Goal: Check status: Check status

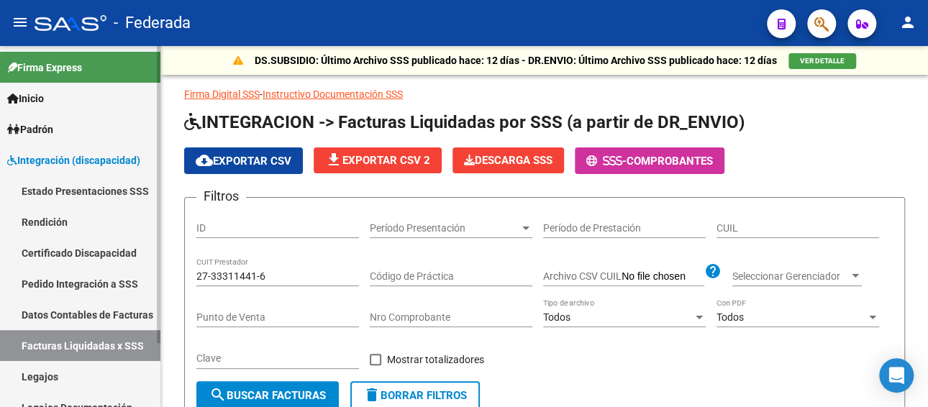
scroll to position [0, 172]
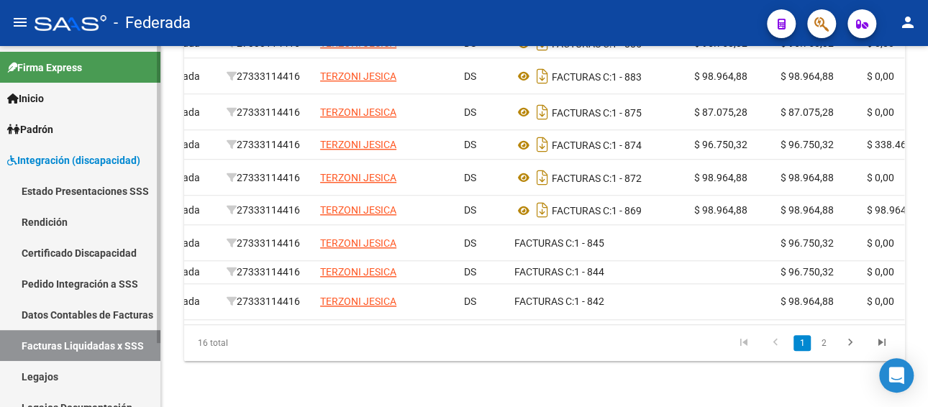
click at [86, 282] on link "Pedido Integración a SSS" at bounding box center [80, 283] width 160 height 31
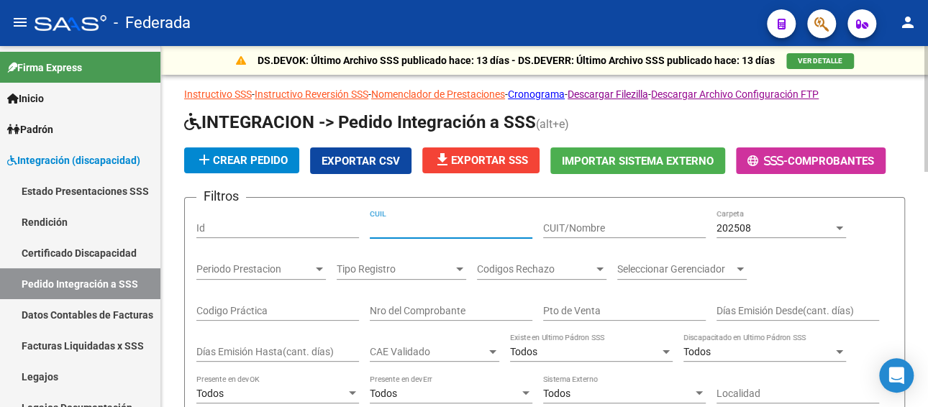
click at [419, 230] on input "CUIL" at bounding box center [451, 228] width 163 height 12
paste input "20507906444"
type input "20507906444"
click at [739, 222] on span "202508" at bounding box center [734, 228] width 35 height 12
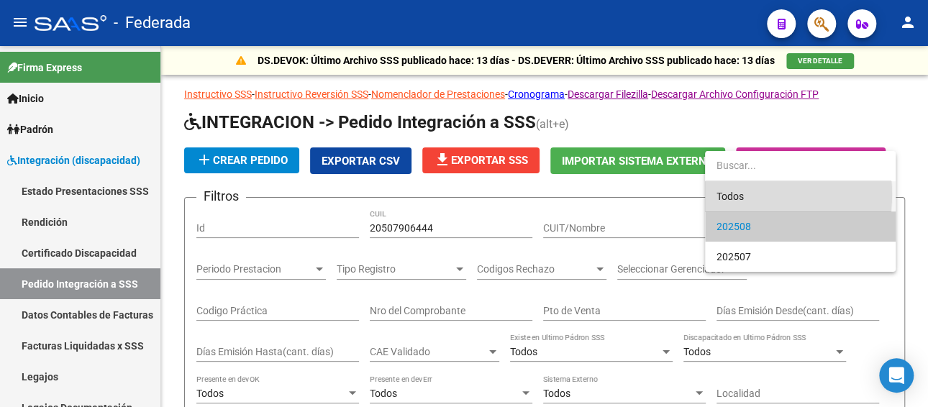
click at [737, 194] on span "Todos" at bounding box center [801, 196] width 168 height 30
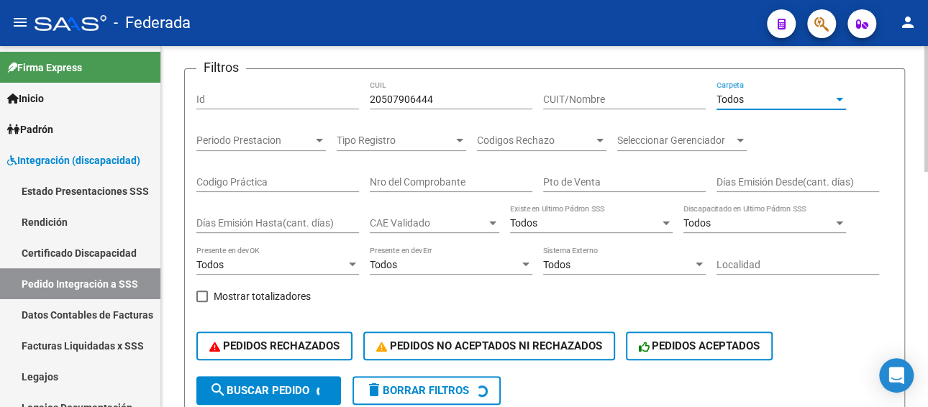
scroll to position [216, 0]
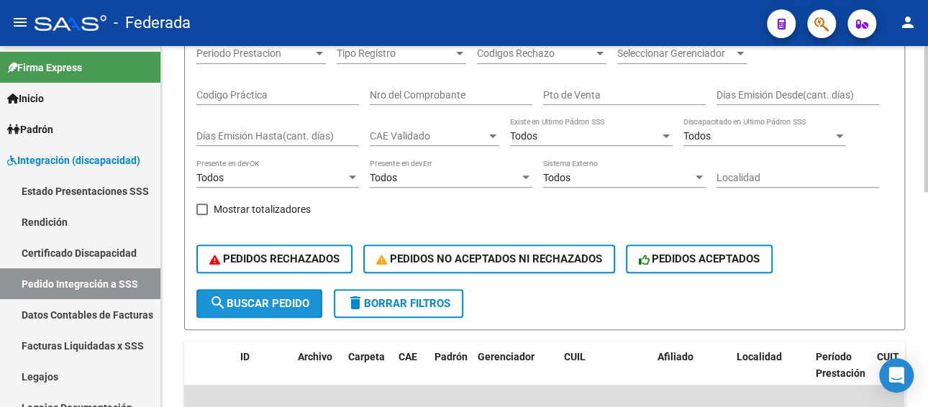
click at [254, 304] on span "search Buscar Pedido" at bounding box center [259, 303] width 100 height 13
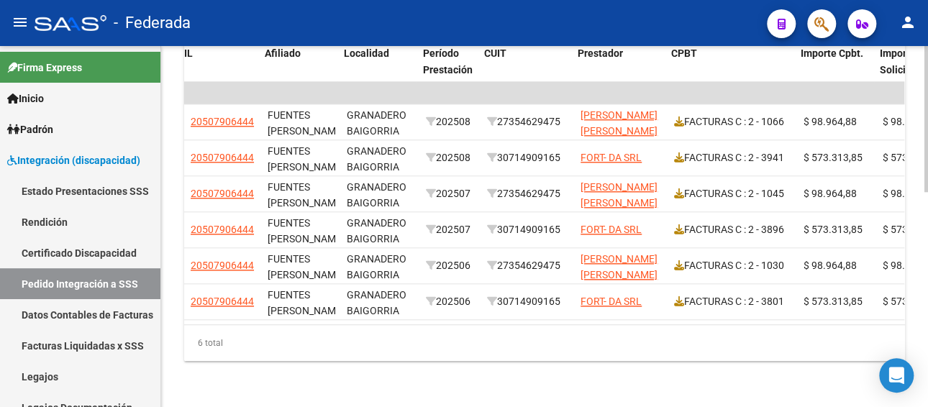
scroll to position [0, 471]
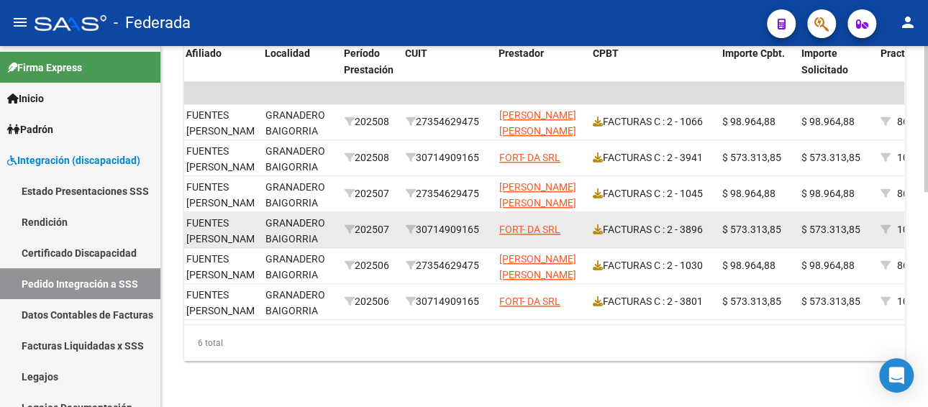
drag, startPoint x: 485, startPoint y: 218, endPoint x: 422, endPoint y: 222, distance: 63.4
click at [422, 222] on div "30714909165" at bounding box center [447, 230] width 82 height 17
copy div "30714909165"
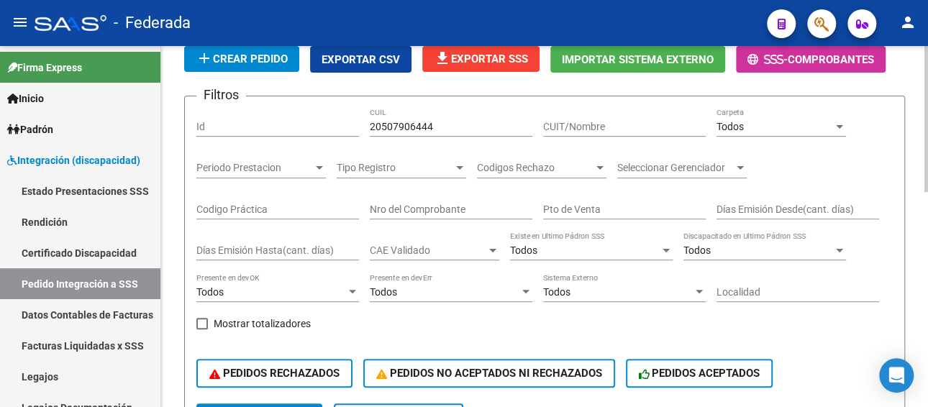
scroll to position [26, 0]
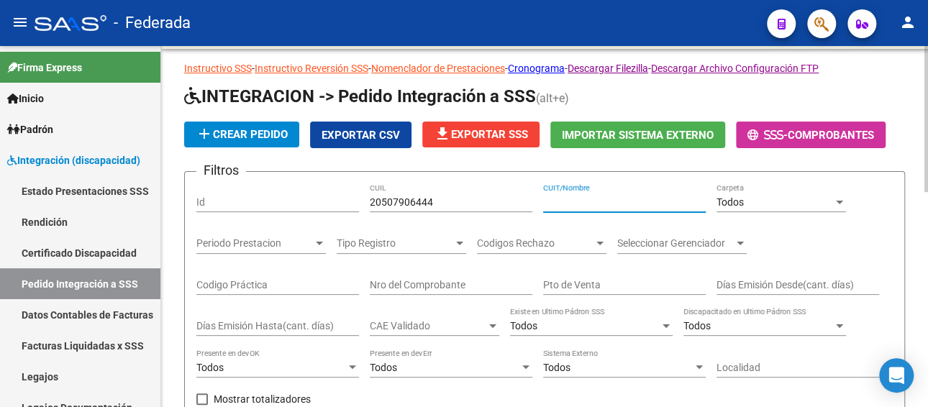
click at [589, 203] on input "CUIT/Nombre" at bounding box center [624, 202] width 163 height 12
paste input "30714909165"
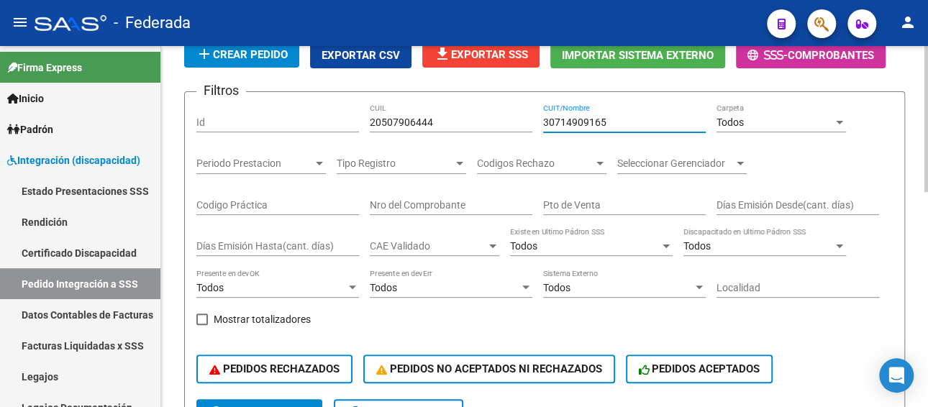
scroll to position [170, 0]
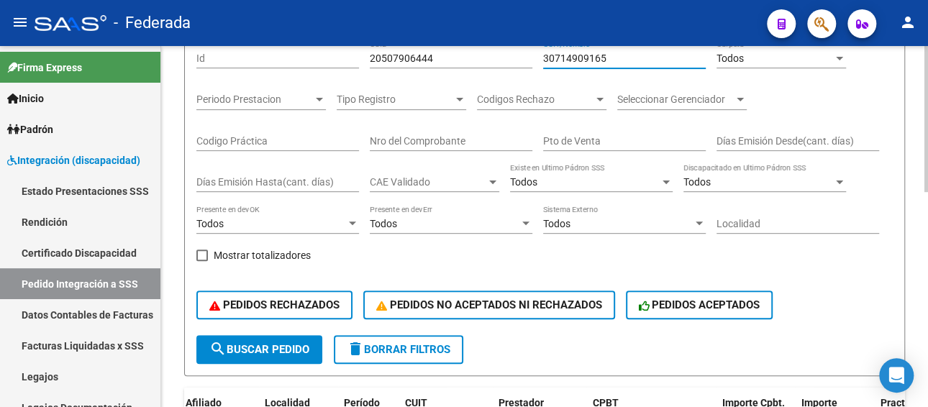
type input "30714909165"
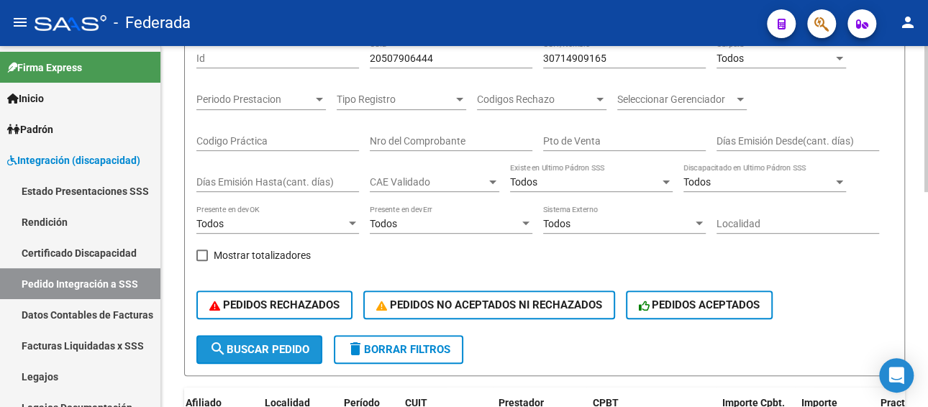
click at [249, 348] on span "search Buscar Pedido" at bounding box center [259, 349] width 100 height 13
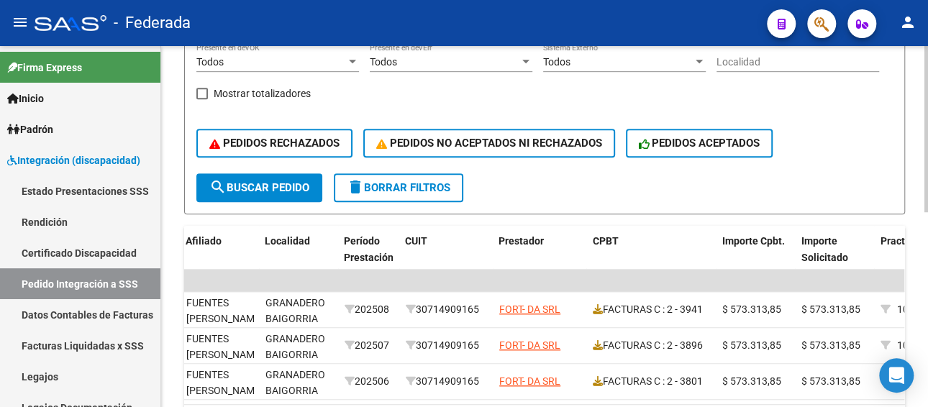
scroll to position [422, 0]
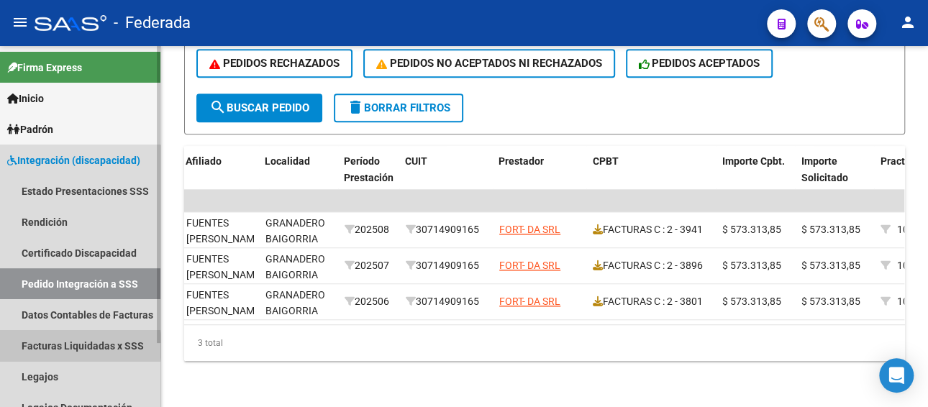
click at [60, 346] on link "Facturas Liquidadas x SSS" at bounding box center [80, 345] width 160 height 31
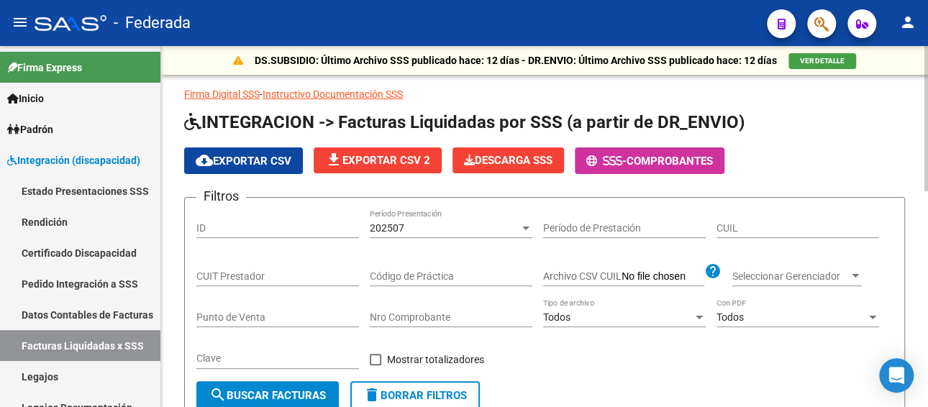
click at [473, 227] on div "202507" at bounding box center [445, 228] width 150 height 12
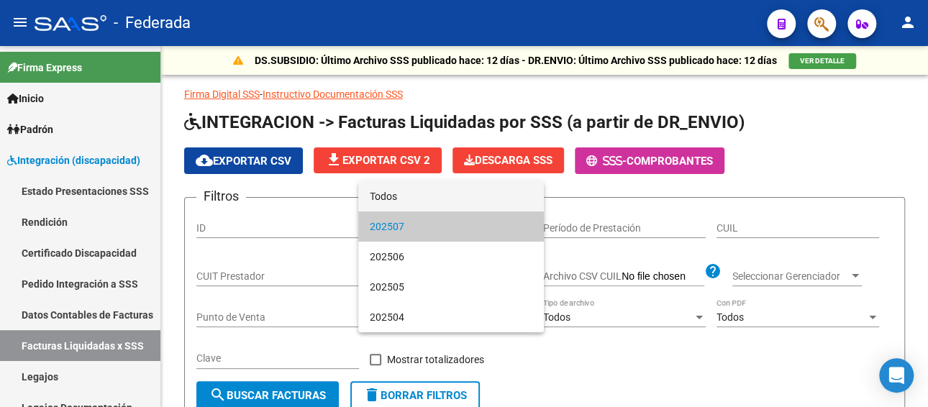
click at [440, 199] on span "Todos" at bounding box center [451, 196] width 163 height 30
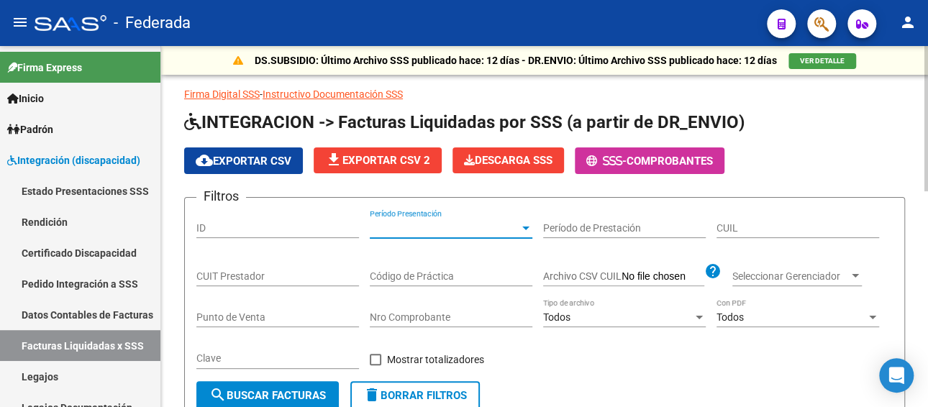
click at [276, 273] on input "CUIT Prestador" at bounding box center [277, 277] width 163 height 12
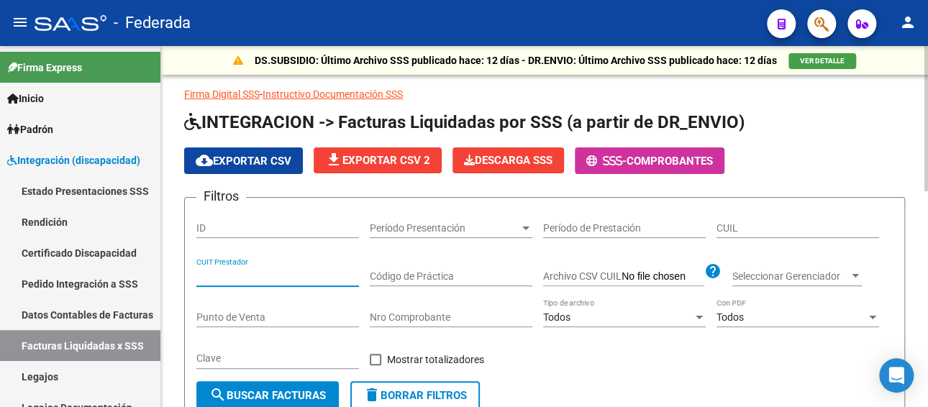
paste input "30-71490916-5"
type input "30-71490916-5"
click at [751, 231] on input "CUIL" at bounding box center [798, 228] width 163 height 12
paste input "20-50790644-4"
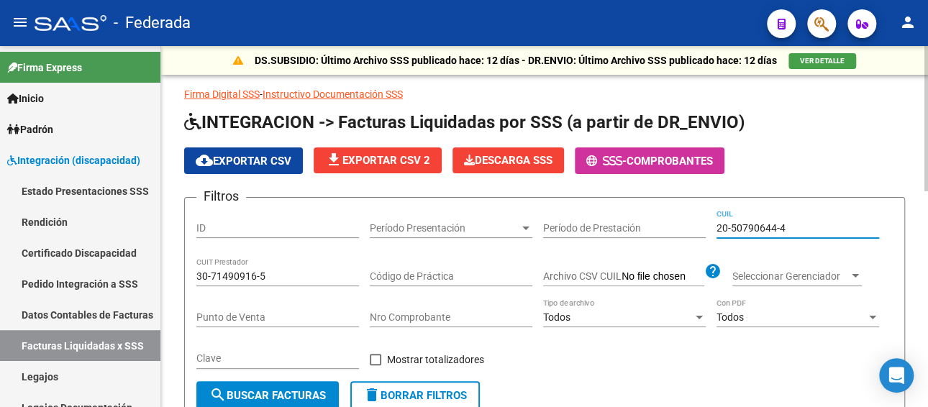
scroll to position [216, 0]
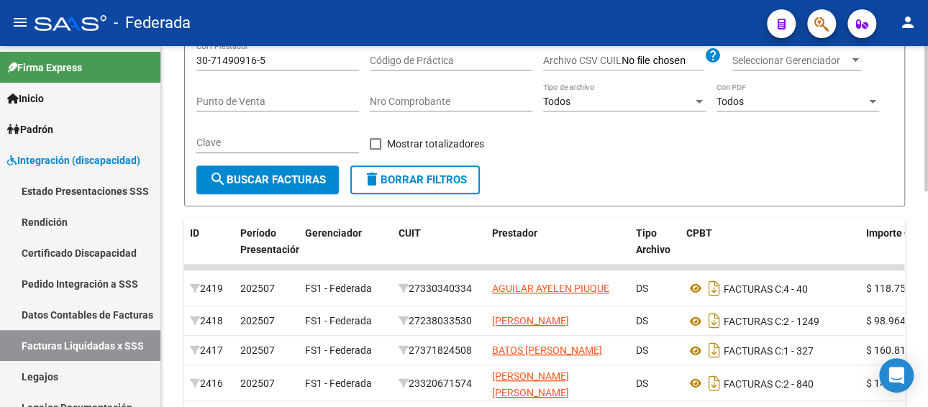
type input "20-50790644-4"
click at [272, 183] on span "search Buscar Facturas" at bounding box center [267, 179] width 117 height 13
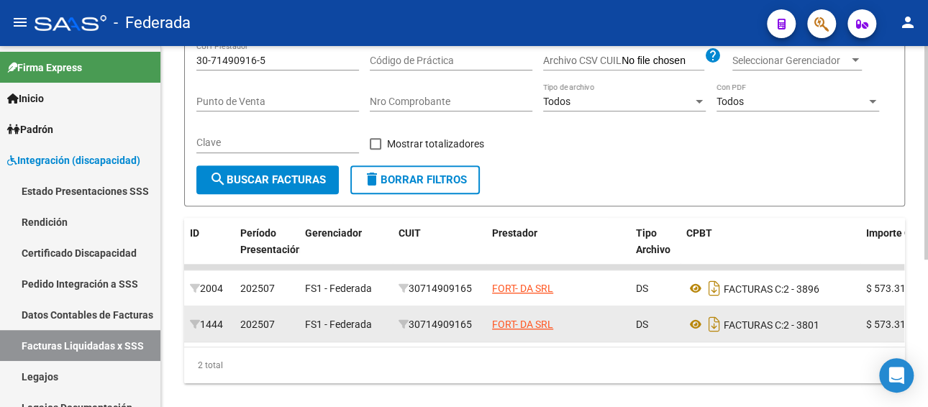
scroll to position [249, 0]
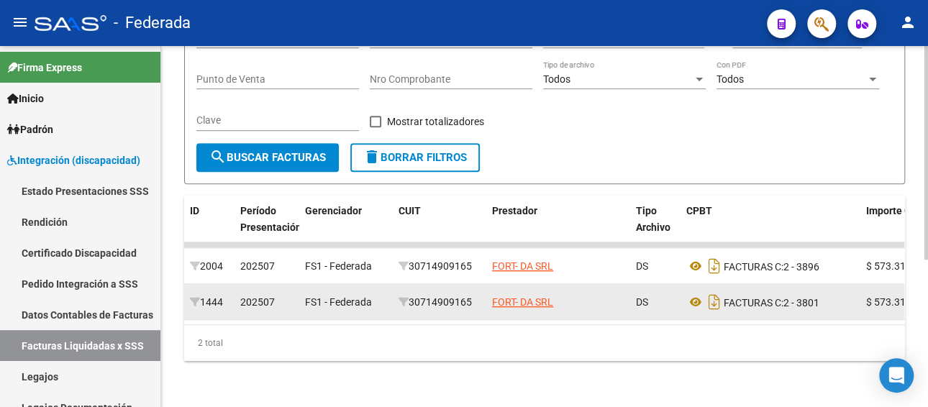
drag, startPoint x: 478, startPoint y: 288, endPoint x: 417, endPoint y: 299, distance: 62.0
click at [417, 299] on datatable-body-cell "30714909165" at bounding box center [440, 301] width 94 height 35
copy div "30714909165"
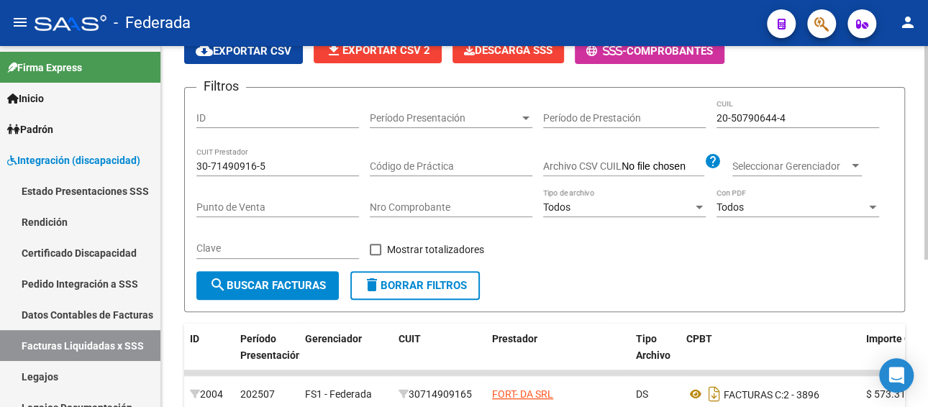
scroll to position [105, 0]
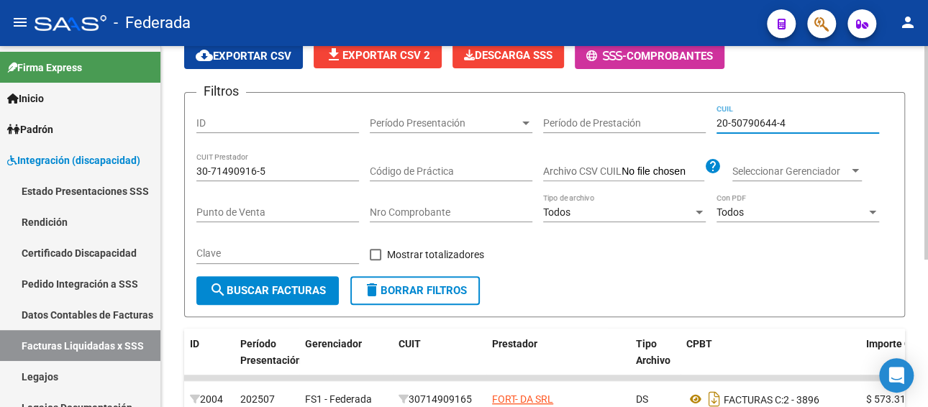
drag, startPoint x: 803, startPoint y: 117, endPoint x: 678, endPoint y: 120, distance: 124.5
click at [678, 120] on div "Filtros ID Período Presentación Período Presentación Período de Prestación 20-5…" at bounding box center [544, 190] width 696 height 172
click at [279, 295] on span "search Buscar Facturas" at bounding box center [267, 290] width 117 height 13
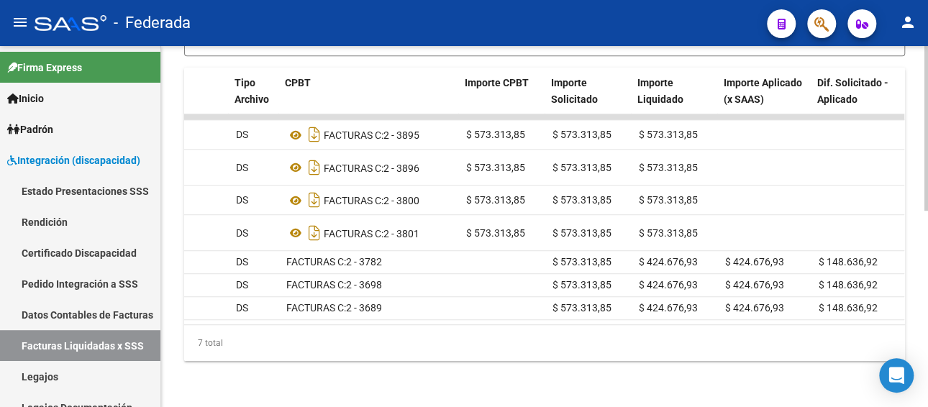
scroll to position [0, 401]
